Goal: Book appointment/travel/reservation

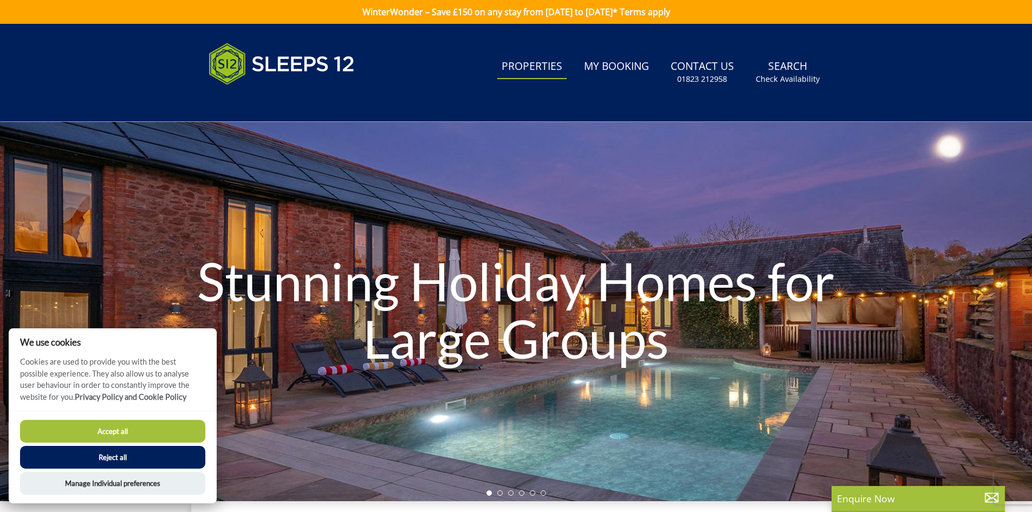
click at [112, 461] on button "Reject all" at bounding box center [112, 457] width 185 height 23
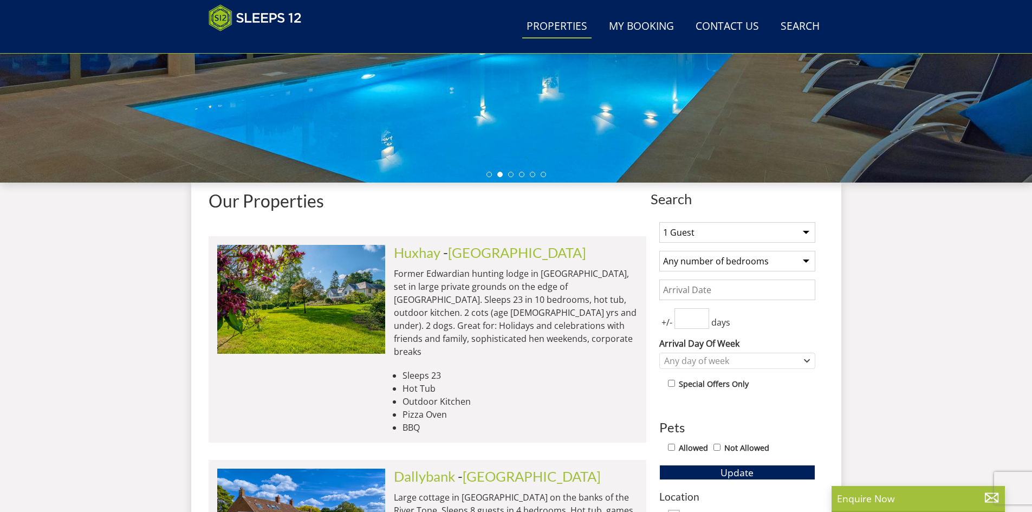
scroll to position [281, 0]
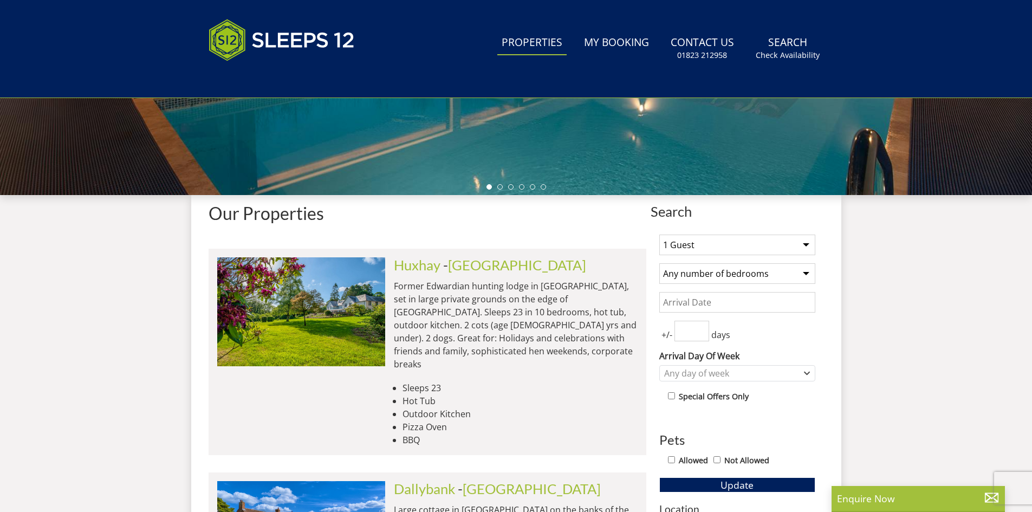
click at [803, 244] on select "1 Guest 2 Guests 3 Guests 4 Guests 5 Guests 6 Guests 7 Guests 8 Guests 9 Guests…" at bounding box center [737, 245] width 156 height 21
select select "12"
click at [659, 235] on select "1 Guest 2 Guests 3 Guests 4 Guests 5 Guests 6 Guests 7 Guests 8 Guests 9 Guests…" at bounding box center [737, 245] width 156 height 21
click at [808, 272] on select "Any number of bedrooms 4 Bedrooms 5 Bedrooms 6 Bedrooms 7 Bedrooms 8 Bedrooms 9…" at bounding box center [737, 273] width 156 height 21
select select "6"
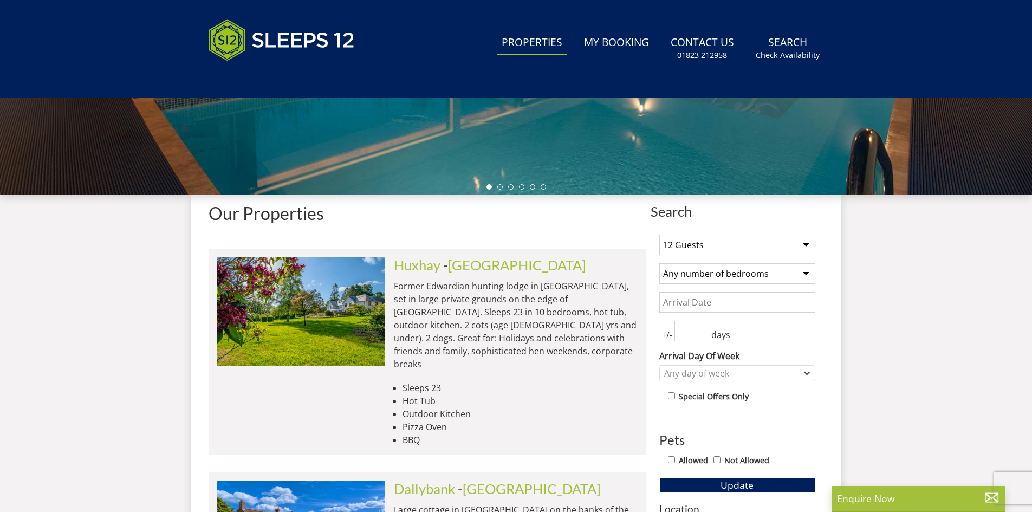
click at [659, 263] on select "Any number of bedrooms 4 Bedrooms 5 Bedrooms 6 Bedrooms 7 Bedrooms 8 Bedrooms 9…" at bounding box center [737, 273] width 156 height 21
click at [724, 308] on input "Date" at bounding box center [737, 302] width 156 height 21
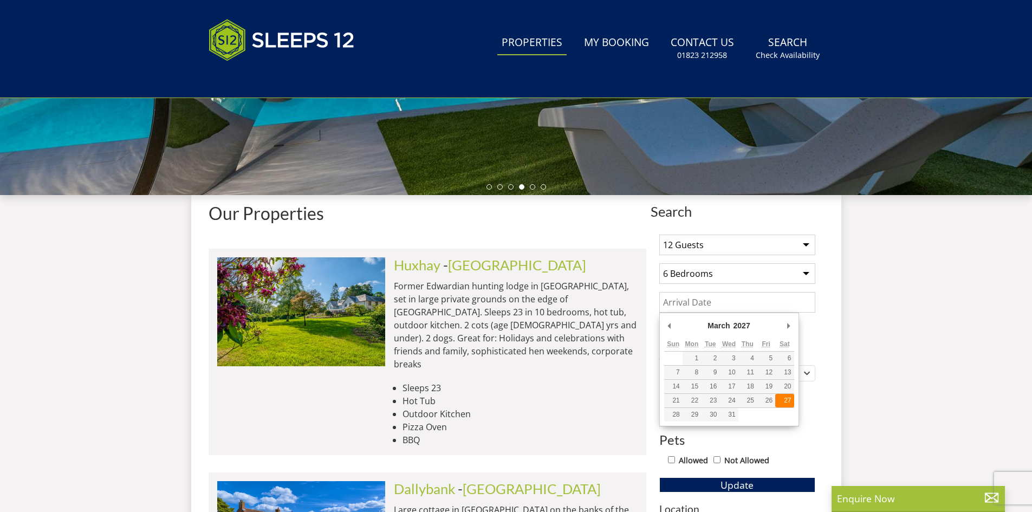
type input "[DATE]"
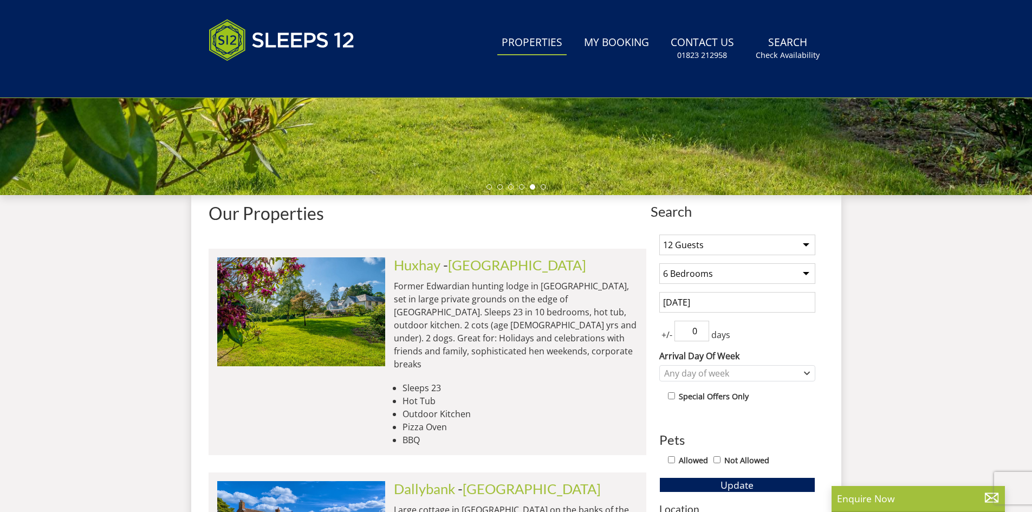
click at [701, 335] on input "0" at bounding box center [691, 331] width 35 height 21
click at [704, 324] on input "1" at bounding box center [691, 331] width 35 height 21
click at [702, 326] on input "2" at bounding box center [691, 331] width 35 height 21
click at [702, 326] on input "3" at bounding box center [691, 331] width 35 height 21
click at [702, 326] on input "4" at bounding box center [691, 331] width 35 height 21
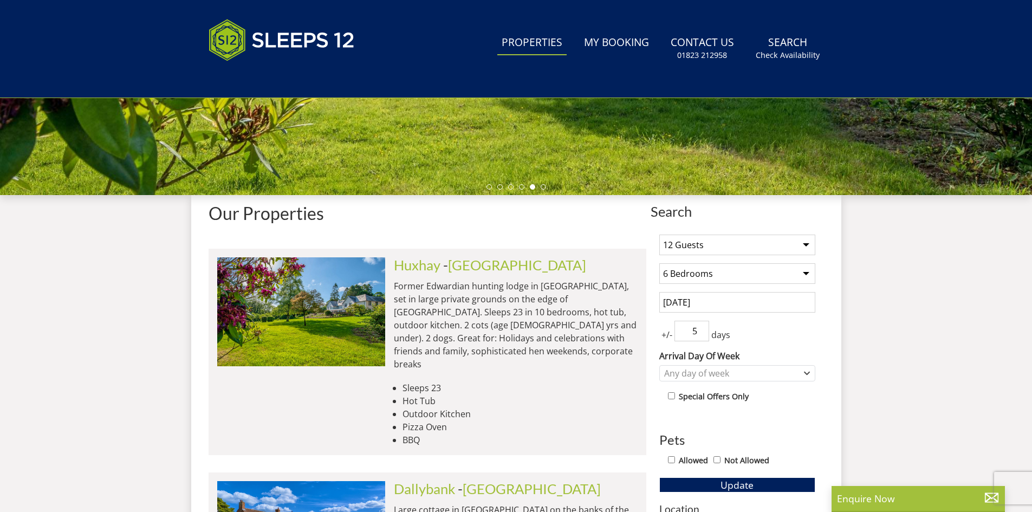
click at [702, 326] on input "5" at bounding box center [691, 331] width 35 height 21
click at [702, 326] on input "6" at bounding box center [691, 331] width 35 height 21
type input "7"
click at [702, 326] on input "7" at bounding box center [691, 331] width 35 height 21
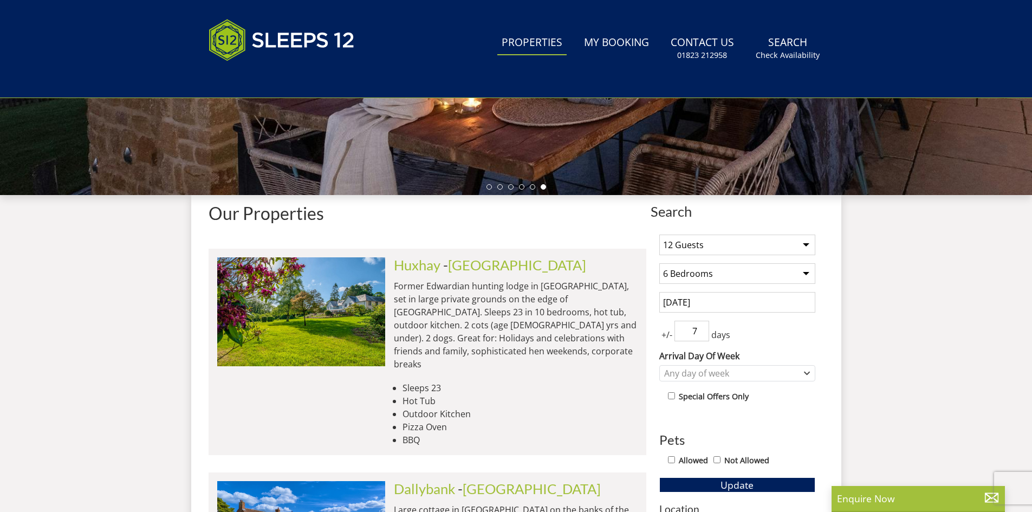
click at [719, 458] on input "Not Allowed" at bounding box center [716, 459] width 7 height 7
checkbox input "true"
click at [739, 487] on span "Update" at bounding box center [736, 484] width 33 height 13
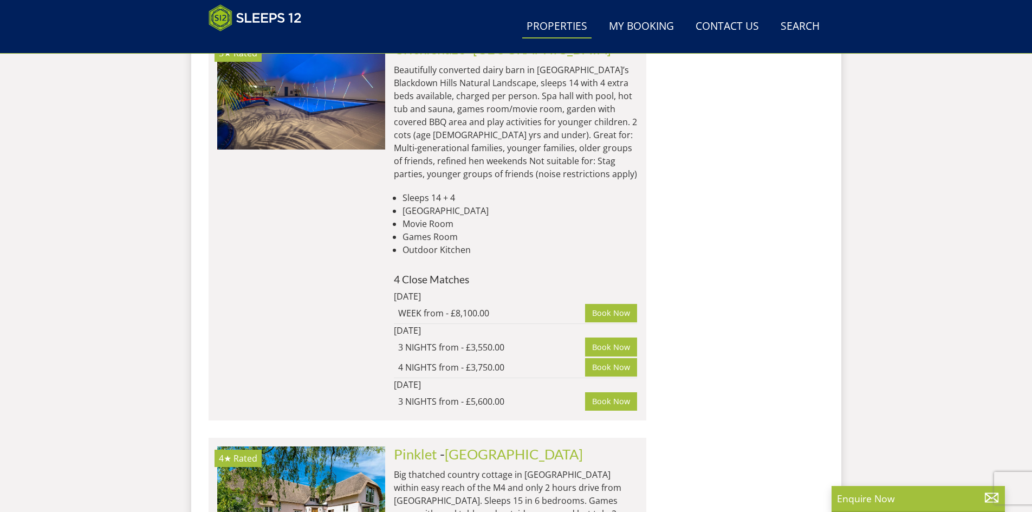
scroll to position [2310, 0]
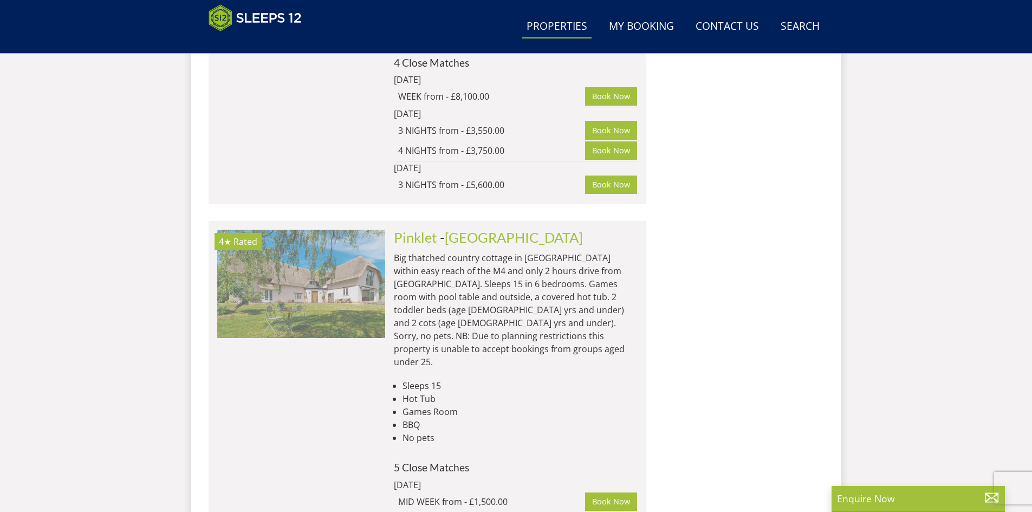
click at [311, 243] on img at bounding box center [301, 284] width 168 height 108
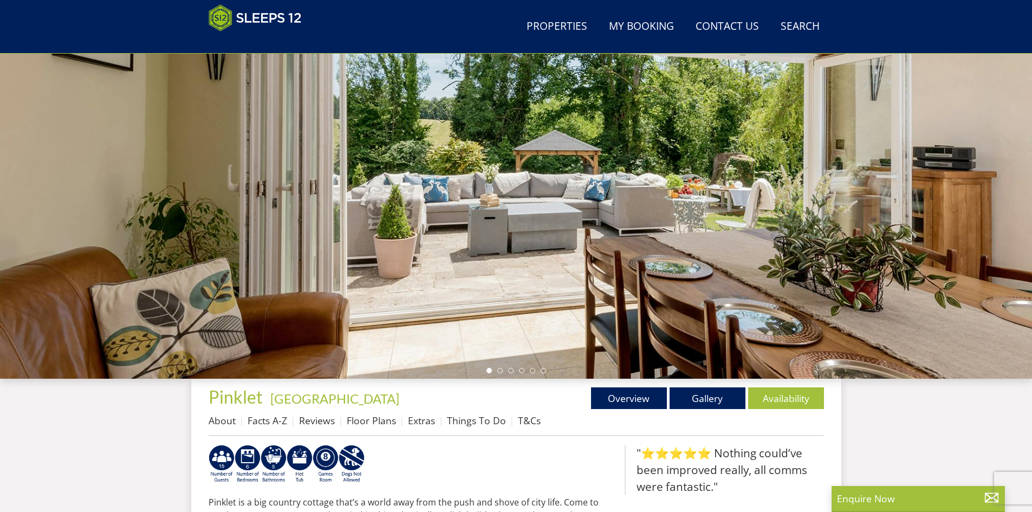
scroll to position [128, 0]
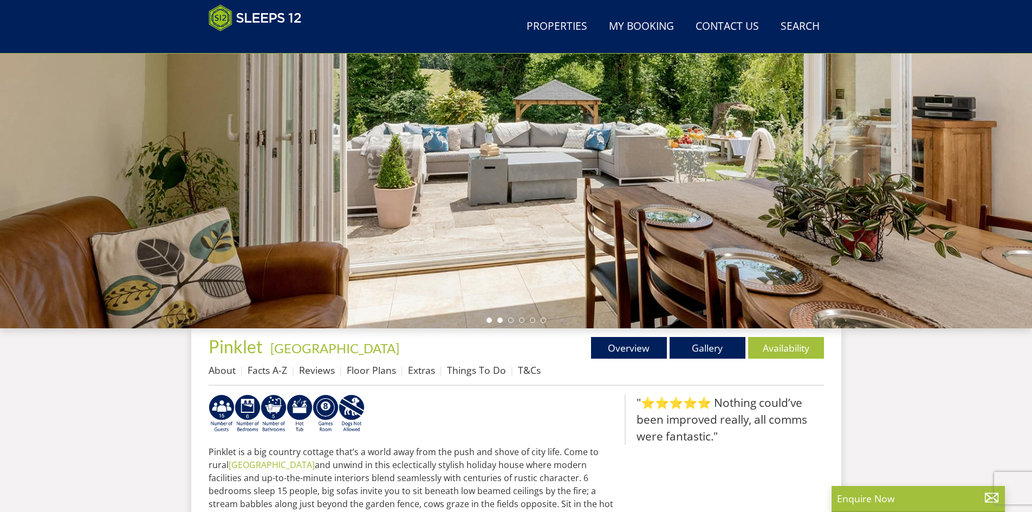
click at [501, 320] on li at bounding box center [499, 319] width 5 height 5
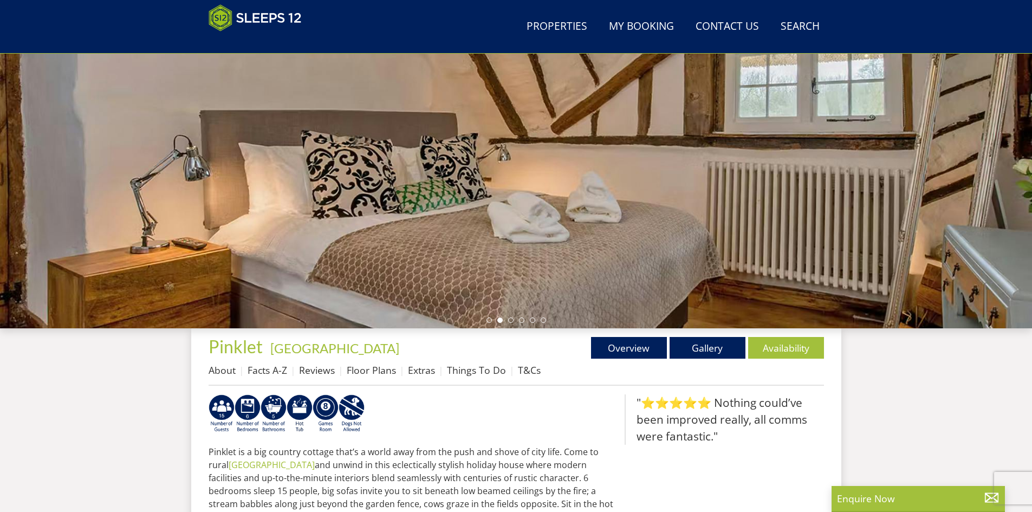
click at [508, 322] on ul at bounding box center [516, 319] width 60 height 5
click at [510, 319] on li at bounding box center [510, 319] width 5 height 5
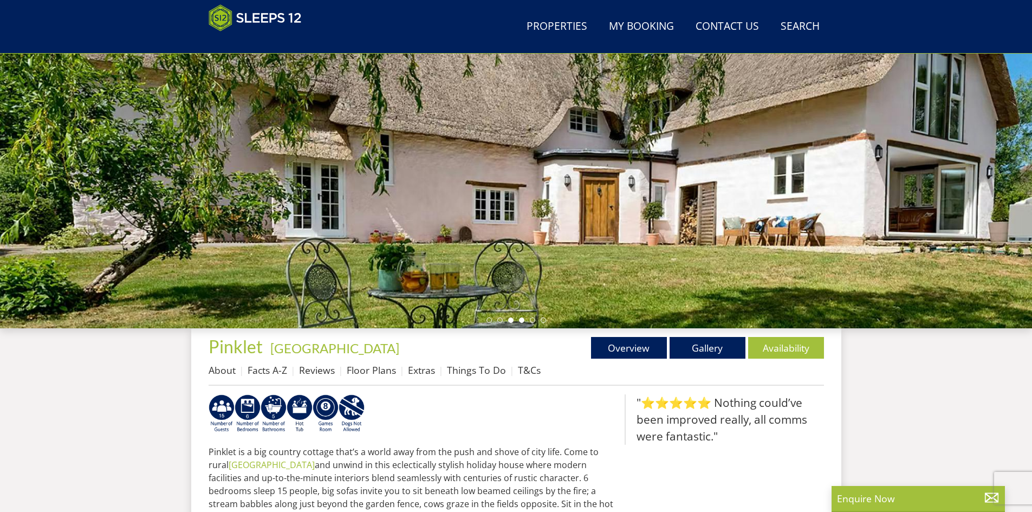
click at [521, 320] on li at bounding box center [521, 319] width 5 height 5
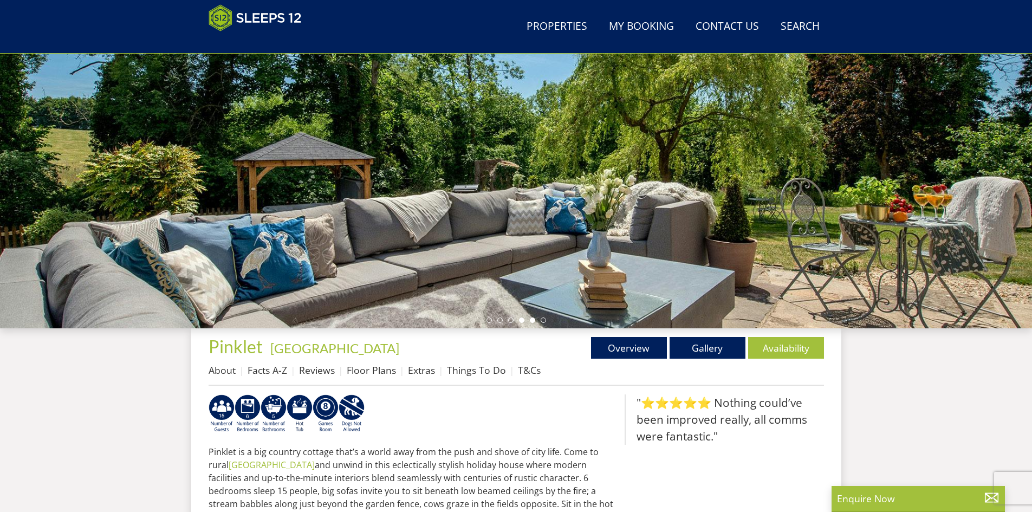
click at [533, 321] on li at bounding box center [532, 319] width 5 height 5
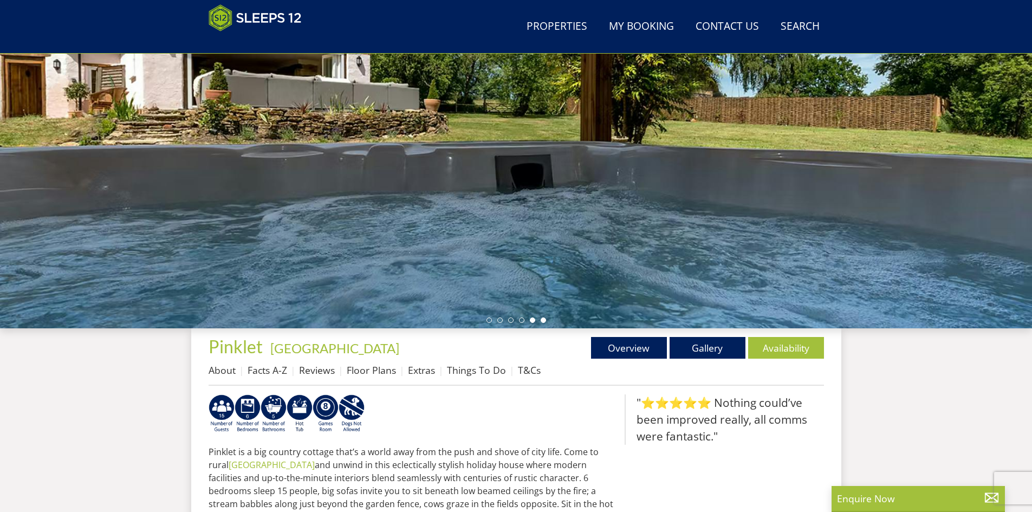
click at [544, 322] on li at bounding box center [543, 319] width 5 height 5
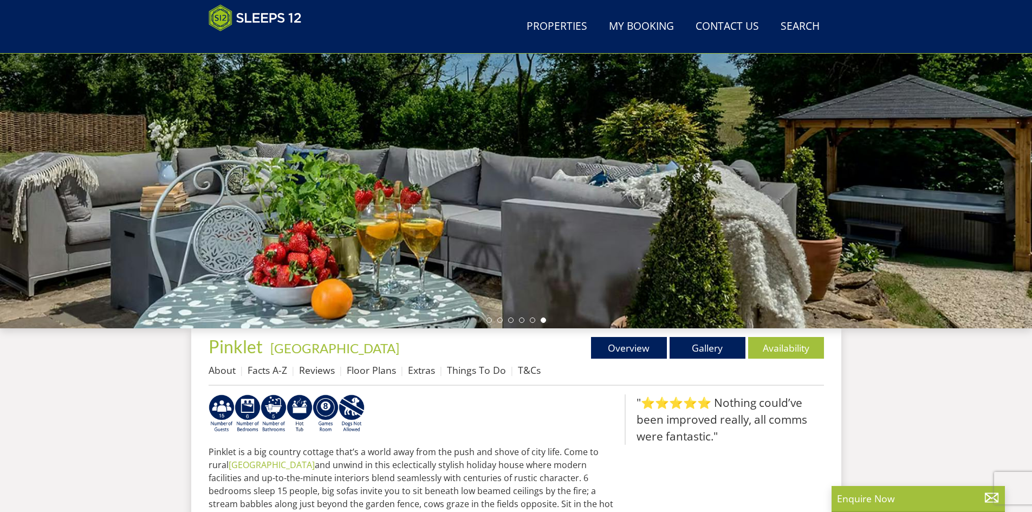
select select "12"
select select "6"
